Goal: Browse casually

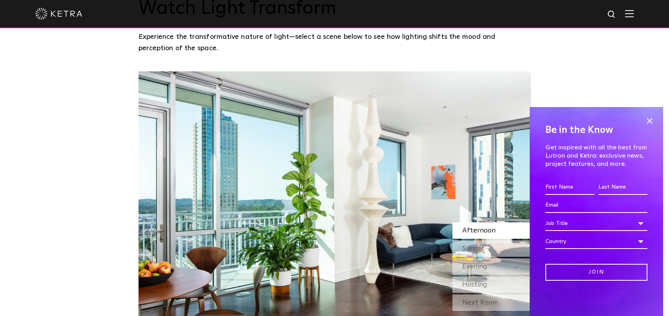
scroll to position [706, 0]
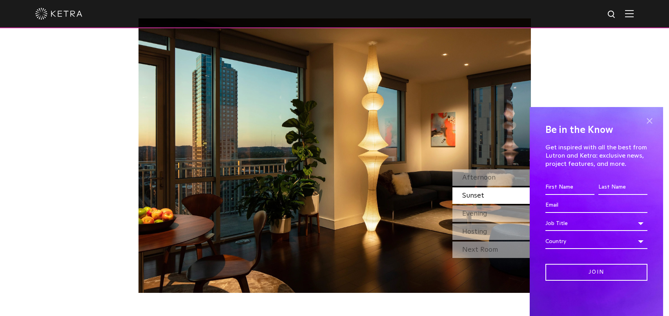
click at [653, 123] on span at bounding box center [649, 121] width 12 height 12
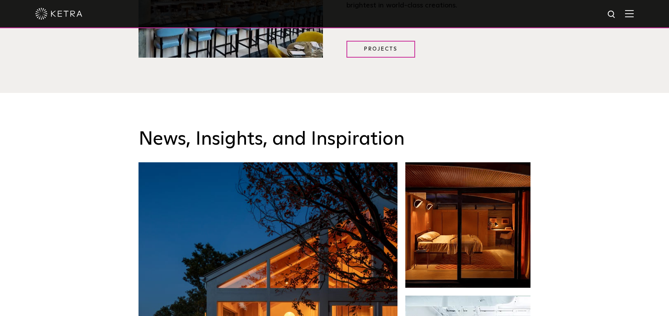
scroll to position [941, 0]
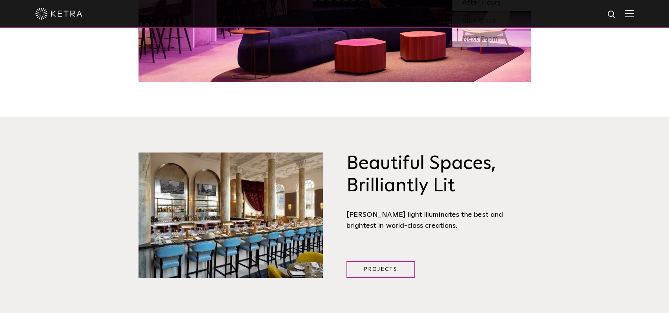
scroll to position [981, 0]
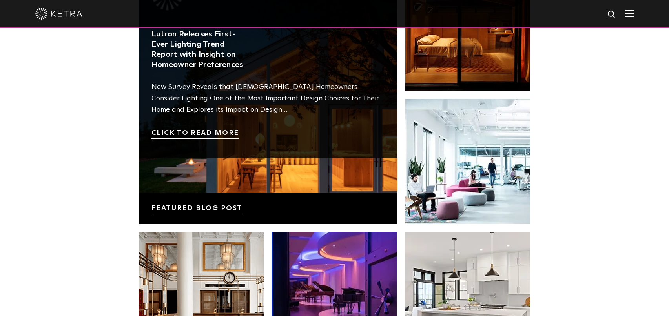
scroll to position [1334, 0]
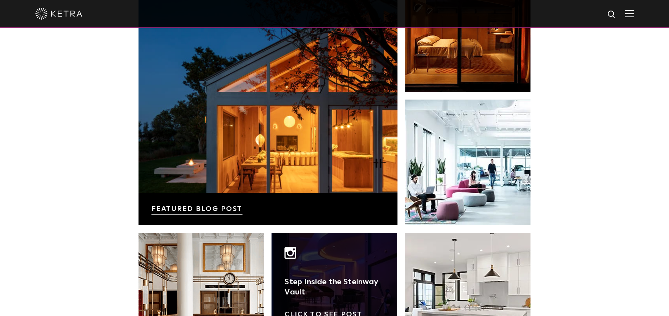
click at [319, 234] on link at bounding box center [334, 296] width 126 height 126
